Goal: Task Accomplishment & Management: Complete application form

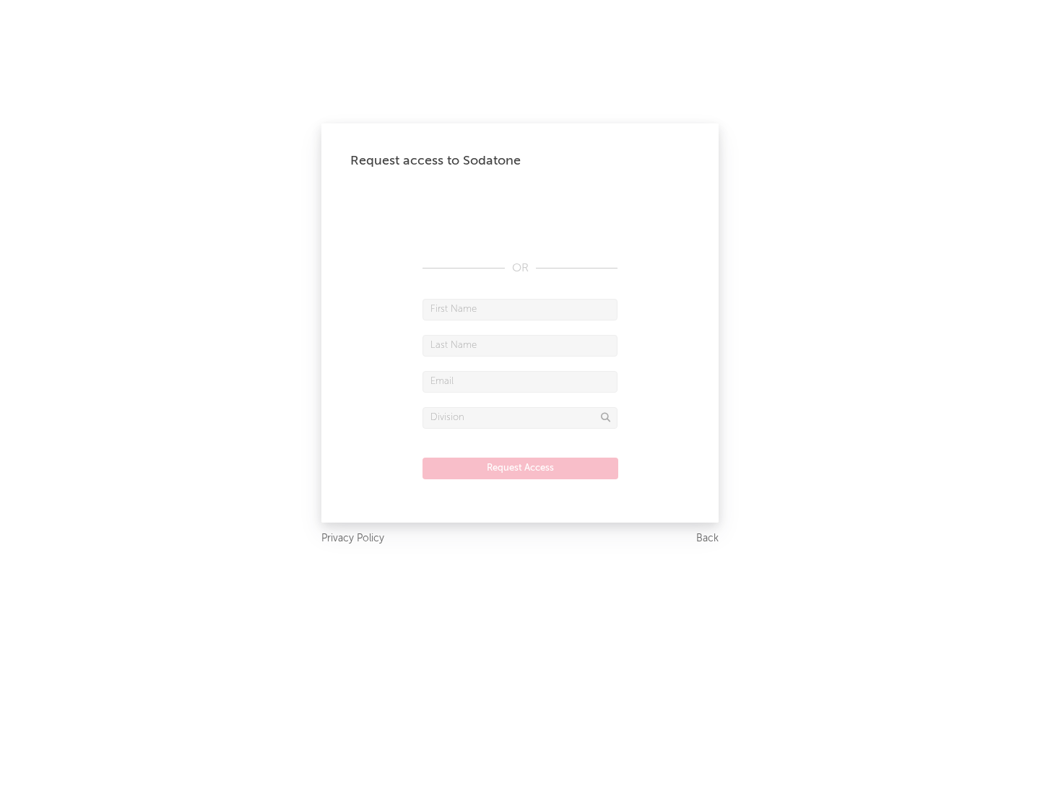
click at [520, 309] on input "text" at bounding box center [519, 310] width 195 height 22
type input "[PERSON_NAME]"
click at [520, 345] on input "text" at bounding box center [519, 346] width 195 height 22
type input "[PERSON_NAME]"
click at [520, 381] on input "text" at bounding box center [519, 382] width 195 height 22
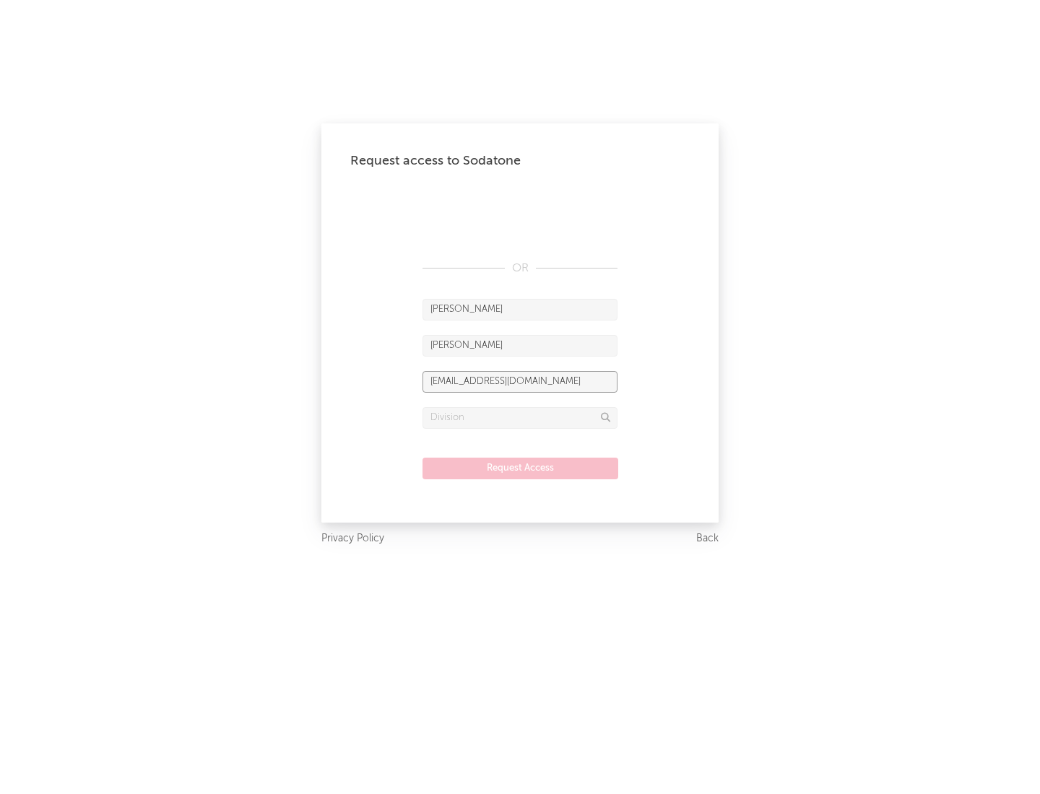
type input "[EMAIL_ADDRESS][DOMAIN_NAME]"
click at [520, 417] on input "text" at bounding box center [519, 418] width 195 height 22
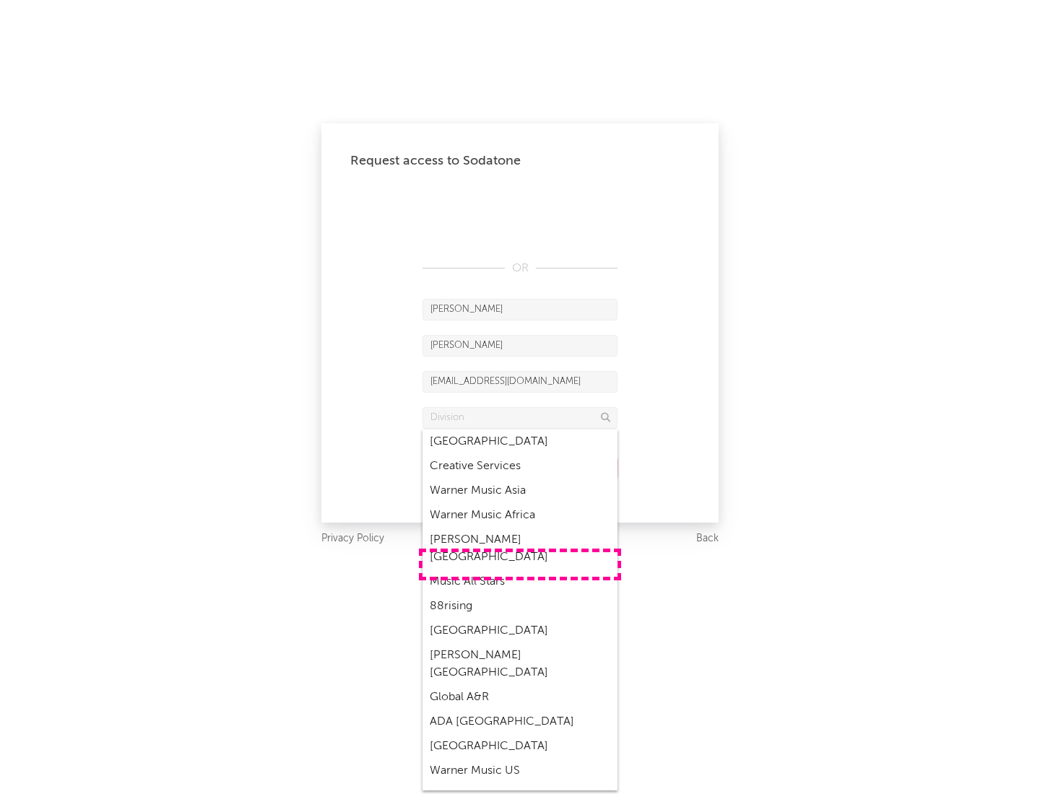
click at [520, 570] on div "Music All Stars" at bounding box center [519, 582] width 195 height 25
type input "Music All Stars"
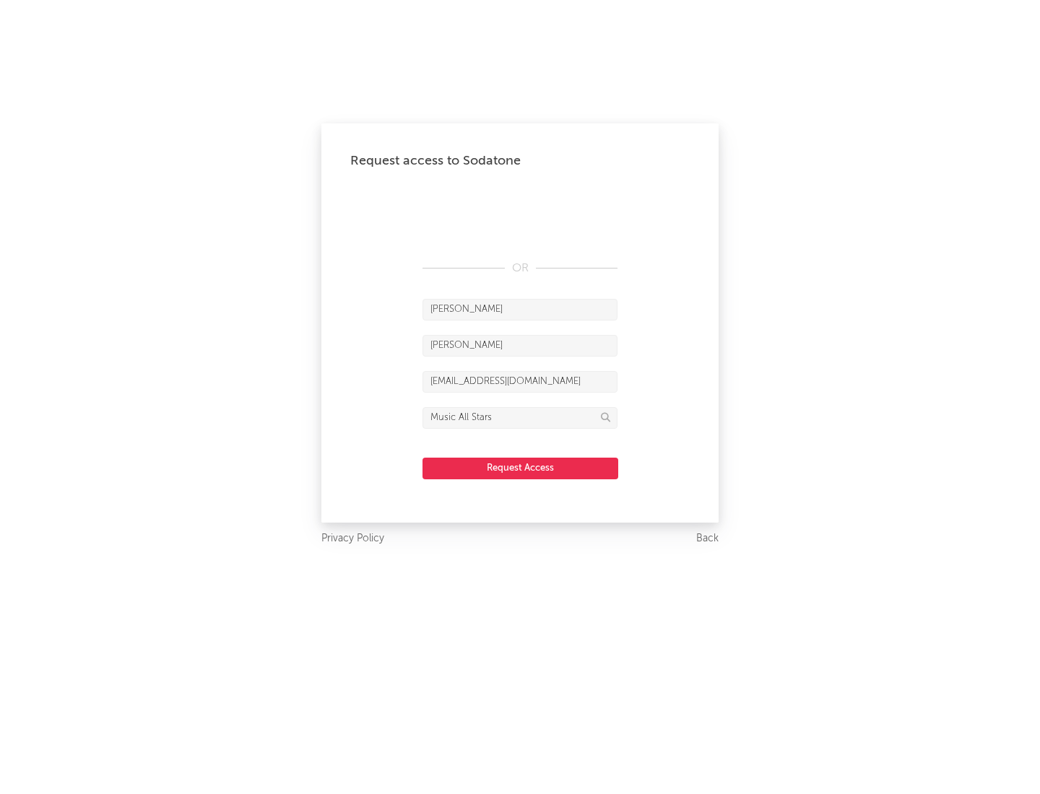
click at [520, 468] on button "Request Access" at bounding box center [520, 469] width 196 height 22
